Goal: Information Seeking & Learning: Learn about a topic

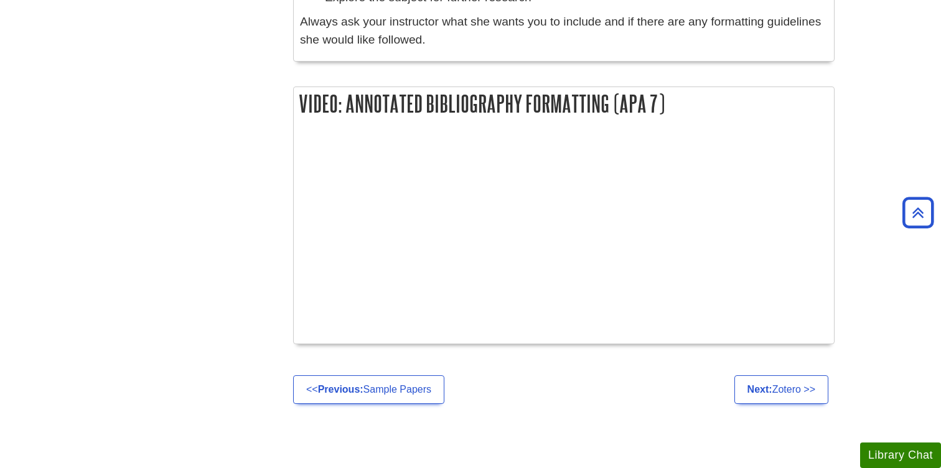
scroll to position [1353, 0]
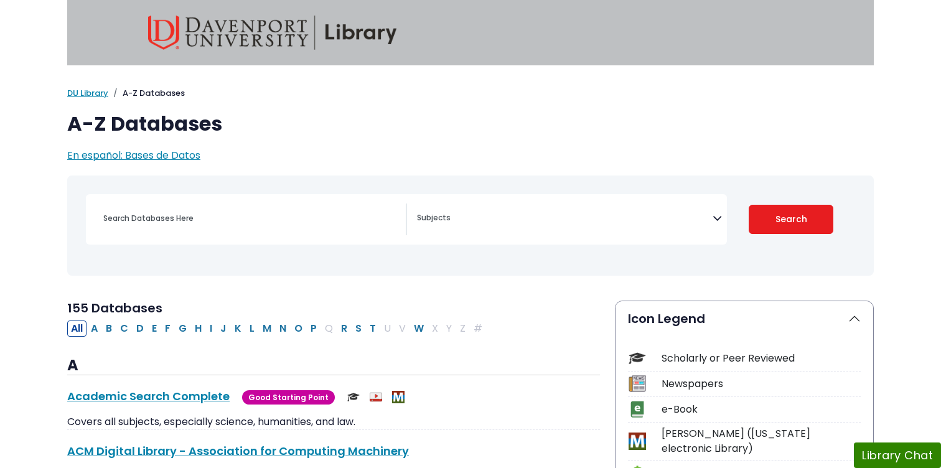
select select "Database Subject Filter"
click at [497, 234] on span "Search filters" at bounding box center [565, 220] width 296 height 32
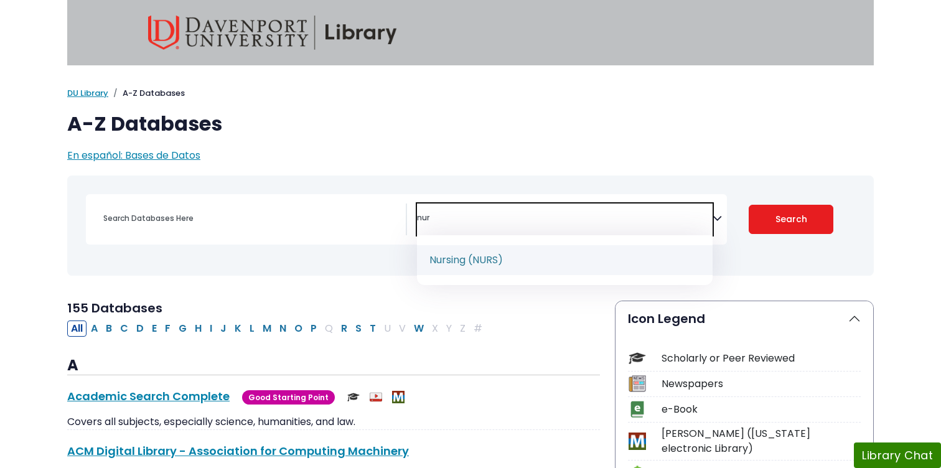
type textarea "nur"
select select "219076"
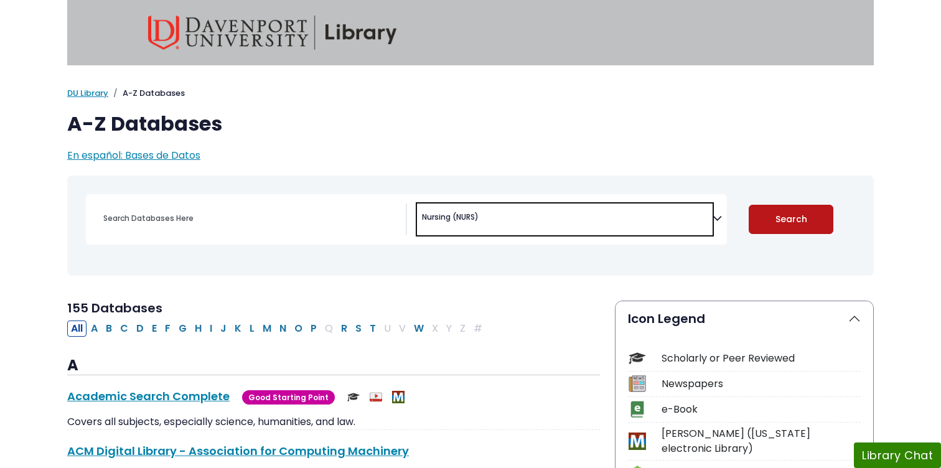
click at [770, 218] on button "Search" at bounding box center [791, 219] width 85 height 29
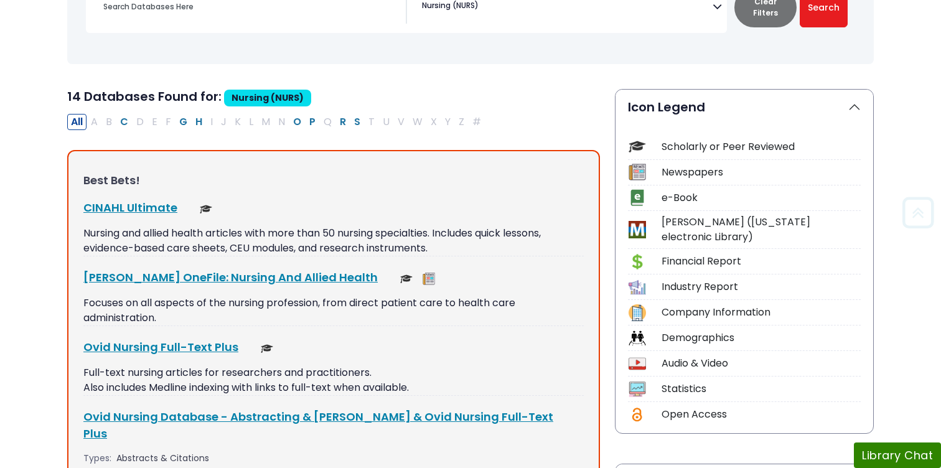
scroll to position [219, 0]
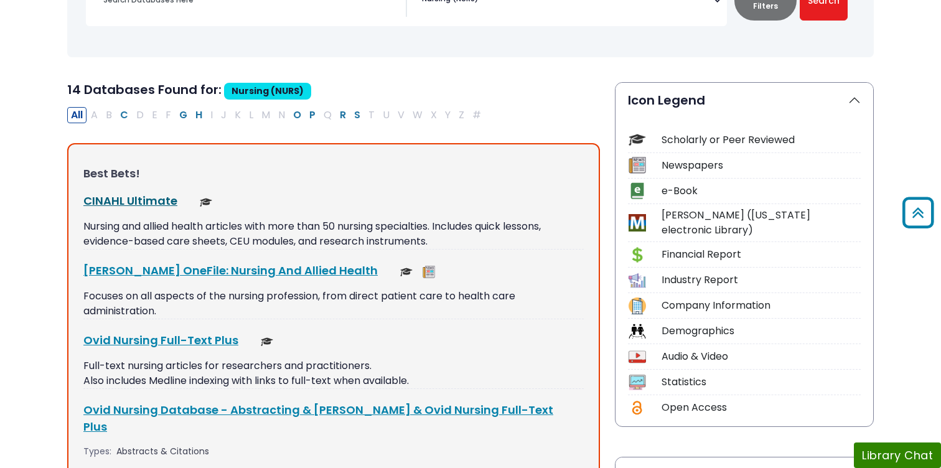
click at [142, 199] on link "CINAHL Ultimate This link opens in a new window" at bounding box center [130, 201] width 94 height 16
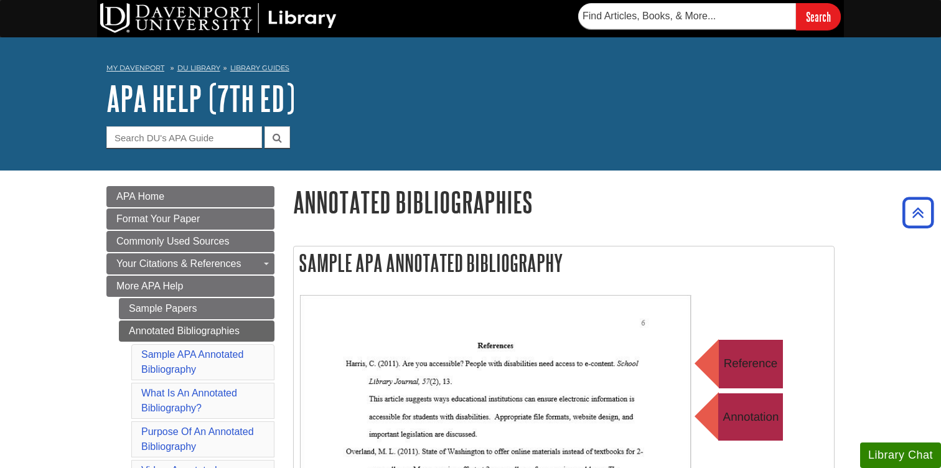
scroll to position [1353, 0]
